Goal: Task Accomplishment & Management: Use online tool/utility

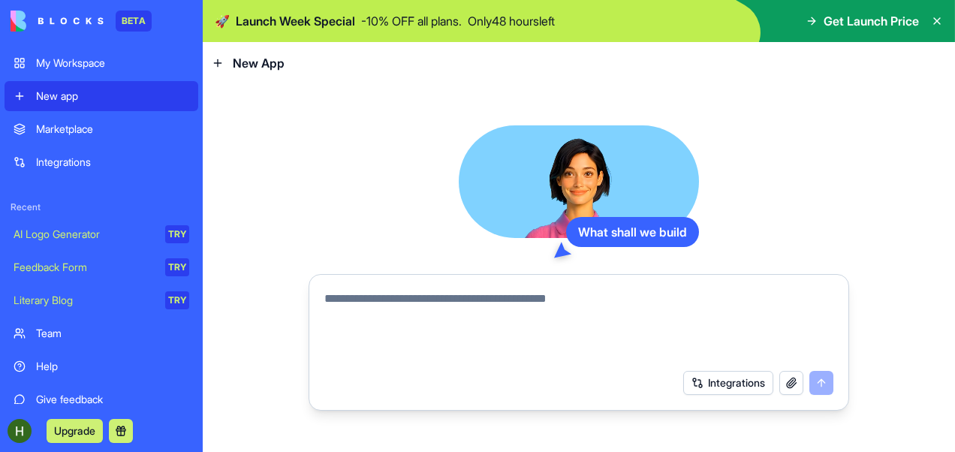
click at [934, 18] on icon at bounding box center [937, 21] width 6 height 6
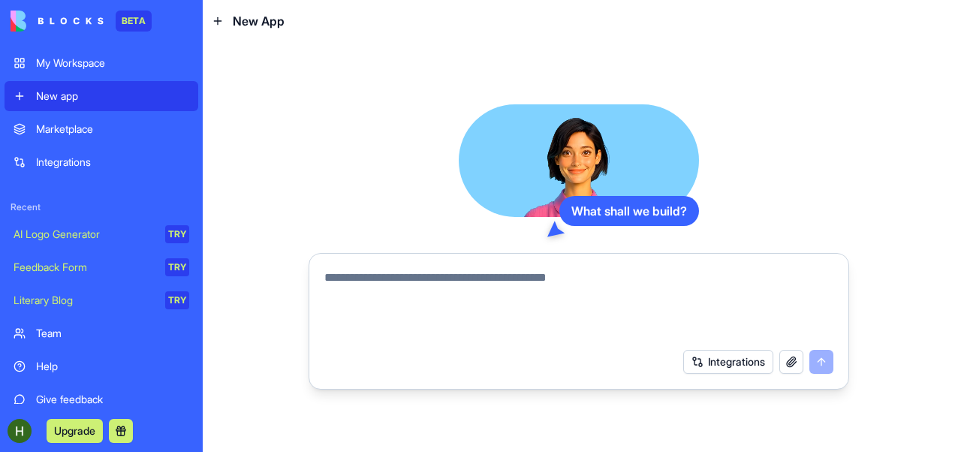
click at [75, 168] on div "Integrations" at bounding box center [112, 162] width 153 height 15
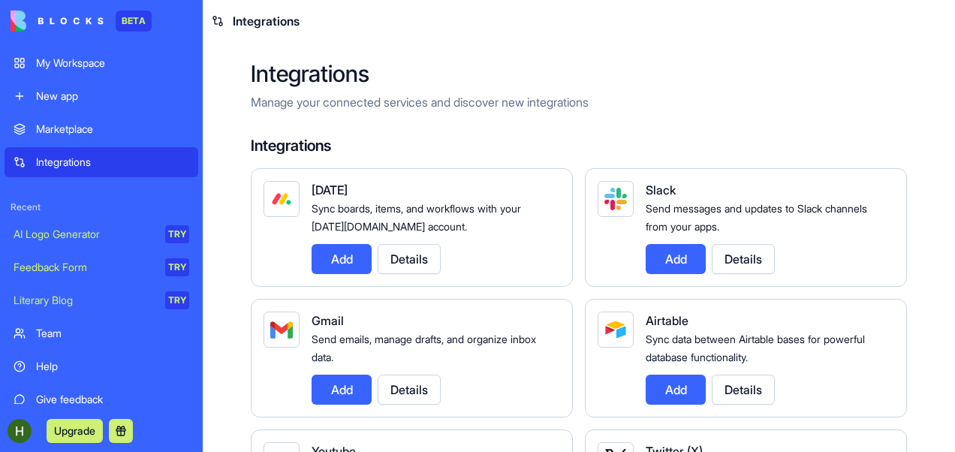
click at [338, 383] on button "Add" at bounding box center [341, 389] width 60 height 30
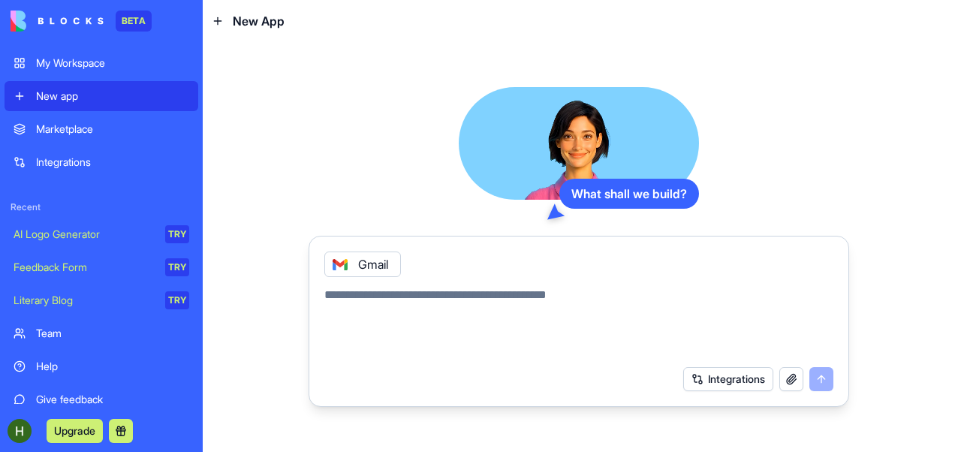
click at [83, 131] on div "Marketplace" at bounding box center [112, 129] width 153 height 15
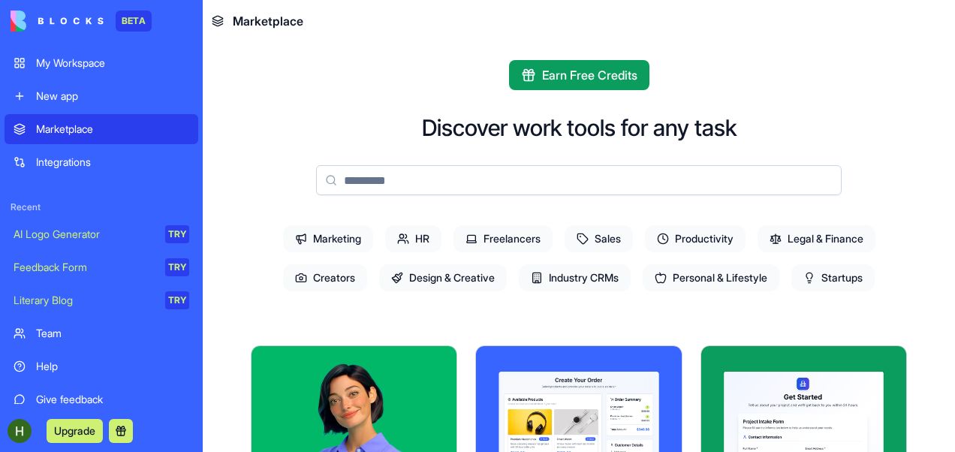
click at [104, 160] on div "Integrations" at bounding box center [112, 162] width 153 height 15
